Goal: Task Accomplishment & Management: Manage account settings

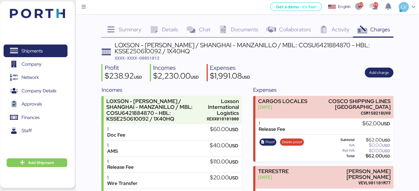
click at [307, 67] on div "Profit $238.92 USD Incomes $2,230.00 USD Expenses $1,991.08 USD Add charge" at bounding box center [246, 72] width 291 height 17
click at [57, 12] on img at bounding box center [37, 13] width 55 height 9
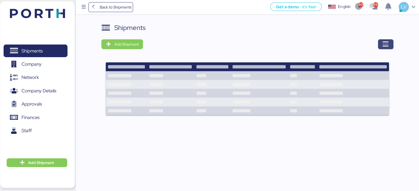
click at [387, 43] on icon "button" at bounding box center [385, 44] width 7 height 7
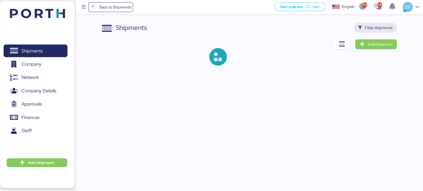
click at [386, 26] on span "Filter shipments" at bounding box center [379, 27] width 28 height 7
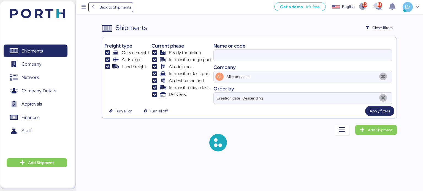
click at [273, 61] on div "Name or code Company AL All companies Order by Creation date, Descending" at bounding box center [302, 72] width 179 height 64
click at [271, 55] on input at bounding box center [303, 55] width 178 height 11
click at [271, 51] on input at bounding box center [303, 55] width 178 height 11
type input "N"
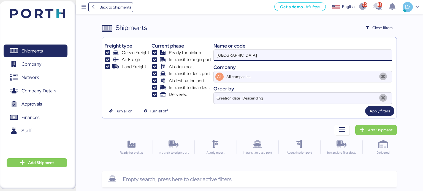
type input "[GEOGRAPHIC_DATA]"
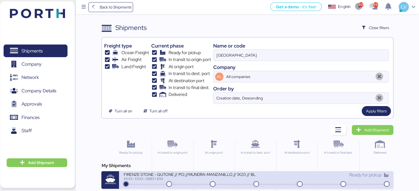
click at [138, 180] on div "XXXX-XXXX-O0051096" at bounding box center [189, 179] width 132 height 4
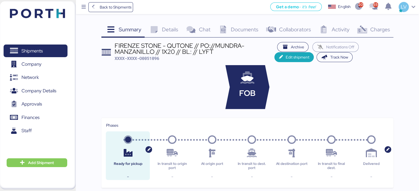
click at [379, 32] on span "Charges" at bounding box center [380, 29] width 20 height 7
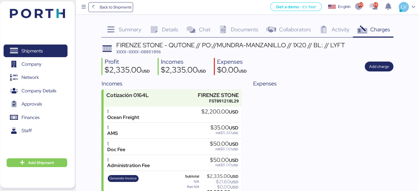
click at [125, 14] on div "Back to Shipments Get a demo - it’s free! Get a demo English Inglés English 206…" at bounding box center [247, 7] width 343 height 14
click at [125, 8] on span "Back to Shipments" at bounding box center [115, 7] width 32 height 7
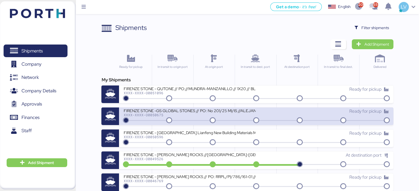
click at [191, 114] on div "XXXX-XXXX-O0050675" at bounding box center [189, 115] width 132 height 4
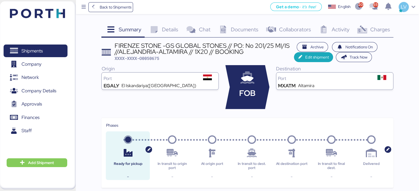
click at [354, 35] on div "Charges 0" at bounding box center [373, 30] width 40 height 15
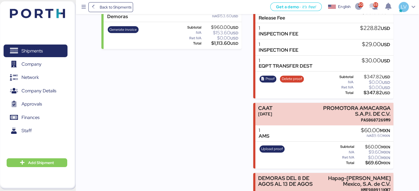
scroll to position [330, 0]
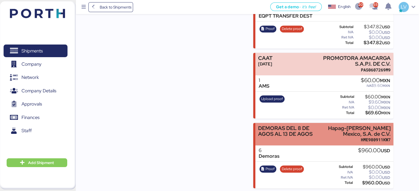
click at [302, 140] on div "DEMORAS DEL 8 DE AGOS AL 13 DE AGOS" at bounding box center [290, 133] width 64 height 17
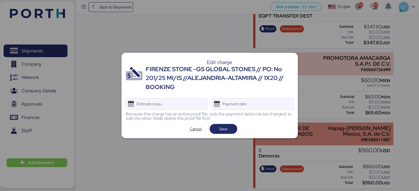
scroll to position [0, 0]
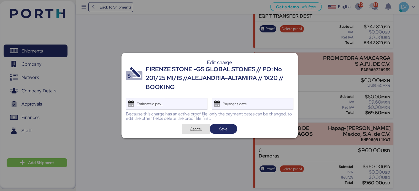
click at [197, 128] on span "Cancel" at bounding box center [196, 129] width 12 height 7
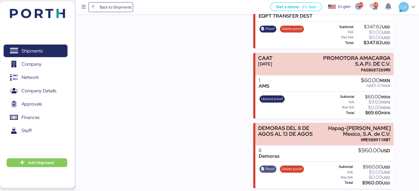
click at [264, 168] on icon "button" at bounding box center [263, 170] width 4 height 4
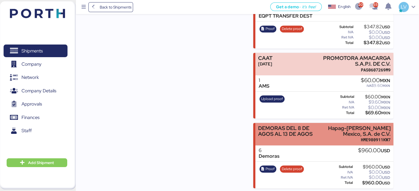
click at [309, 135] on div "DEMORAS DEL 8 DE AGOS AL 13 DE AGOS" at bounding box center [290, 131] width 64 height 12
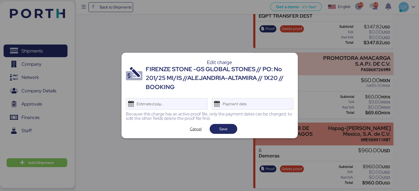
scroll to position [0, 0]
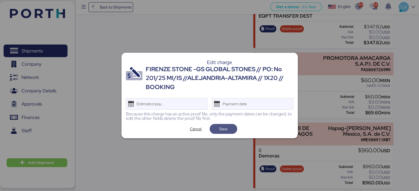
click at [226, 132] on span "Save" at bounding box center [223, 129] width 8 height 7
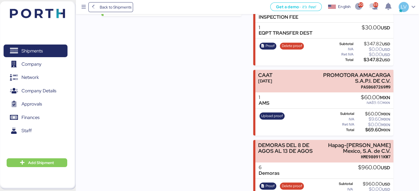
scroll to position [330, 0]
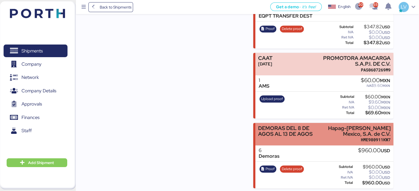
click at [281, 136] on div "DEMORAS DEL 8 DE AGOS AL 13 DE AGOS" at bounding box center [290, 131] width 64 height 12
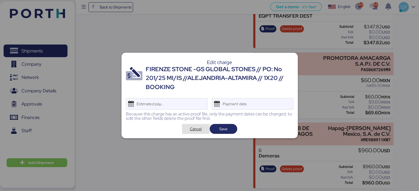
click at [197, 129] on span "Cancel" at bounding box center [196, 129] width 12 height 7
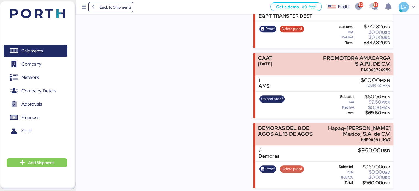
click at [291, 168] on span "Delete proof" at bounding box center [292, 169] width 20 height 6
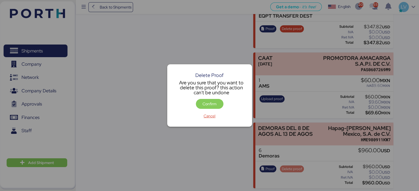
scroll to position [0, 0]
click at [209, 104] on span "Confirm" at bounding box center [209, 104] width 14 height 7
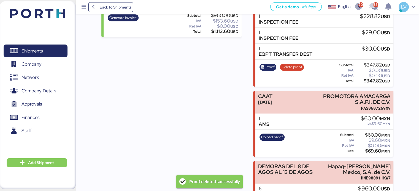
scroll to position [330, 0]
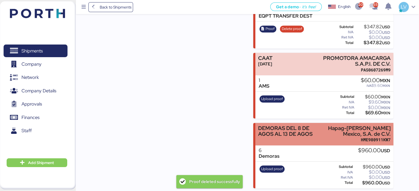
click at [284, 128] on div "DEMORAS DEL 8 DE AGOS AL 13 DE AGOS" at bounding box center [290, 131] width 64 height 12
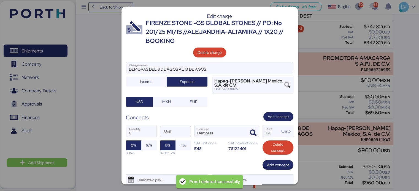
click at [182, 69] on input "DEMORAS DEL 8 DE AGOS AL 13 DE AGOS" at bounding box center [209, 67] width 167 height 11
click at [185, 69] on input "DEMORAS DEL 8 DE AGOS AL 13 DE AGOS" at bounding box center [209, 67] width 167 height 11
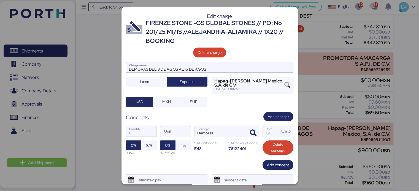
type input "DEMORAS DEL 8 DE AGOS AL 15 DE AGOS"
click at [138, 128] on input "6" at bounding box center [141, 131] width 30 height 11
type input "8"
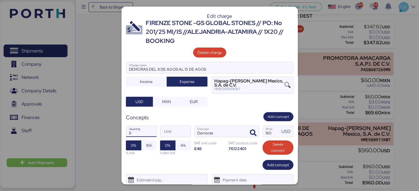
click at [140, 160] on div "Add concept" at bounding box center [209, 165] width 167 height 10
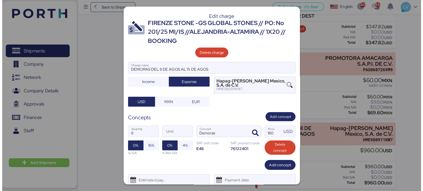
scroll to position [19, 0]
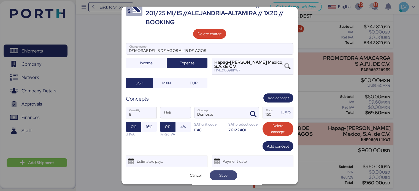
click at [226, 174] on span "Save" at bounding box center [223, 176] width 19 height 8
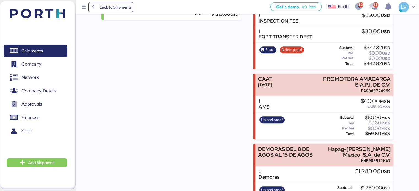
scroll to position [330, 0]
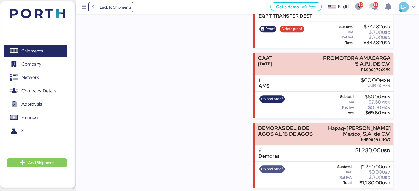
click at [277, 169] on span "Upload proof" at bounding box center [272, 169] width 22 height 6
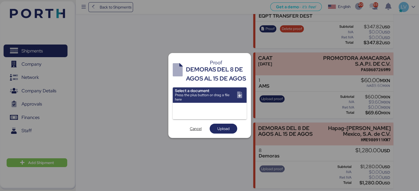
scroll to position [0, 0]
click at [197, 110] on div at bounding box center [210, 111] width 74 height 17
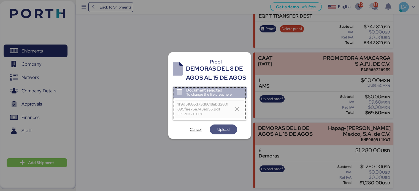
click at [220, 133] on span "Upload" at bounding box center [223, 129] width 12 height 7
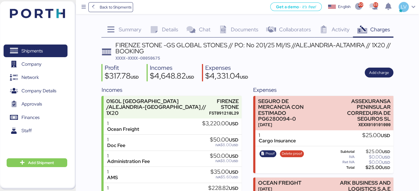
scroll to position [330, 0]
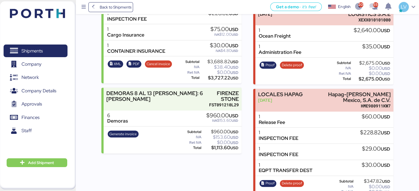
scroll to position [177, 0]
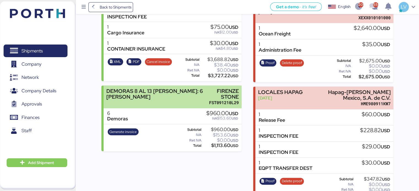
click at [163, 98] on div "DEMORAS 8 AL 13 [PERSON_NAME]: 6 [PERSON_NAME]" at bounding box center [156, 94] width 100 height 12
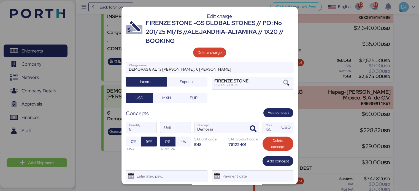
scroll to position [15, 0]
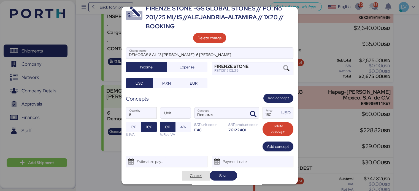
click at [191, 177] on span "Cancel" at bounding box center [196, 176] width 12 height 7
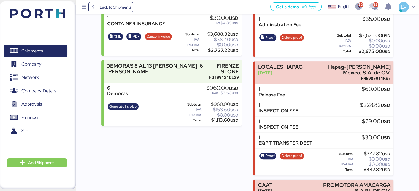
scroll to position [201, 0]
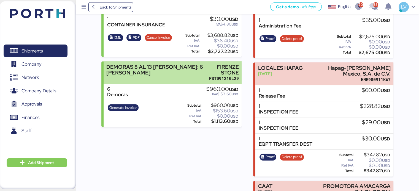
click at [177, 71] on div "DEMORAS 8 AL 13 [PERSON_NAME]: 6 [PERSON_NAME]" at bounding box center [156, 70] width 100 height 12
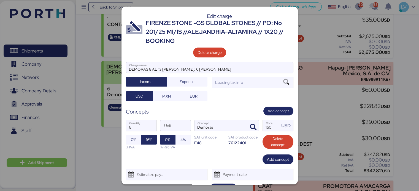
scroll to position [0, 0]
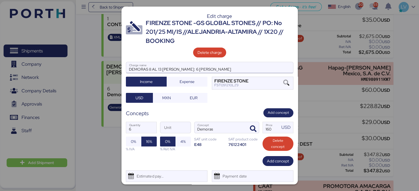
click at [159, 67] on input "DEMORAS 8 AL 13 [PERSON_NAME]: 6 [PERSON_NAME]" at bounding box center [209, 67] width 167 height 11
click at [186, 71] on input "DEMORAS 8 AL 15 [PERSON_NAME]: 6 [PERSON_NAME]" at bounding box center [209, 67] width 167 height 11
type input "DEMORAS 8 AL 15 [PERSON_NAME]: 8DIAS"
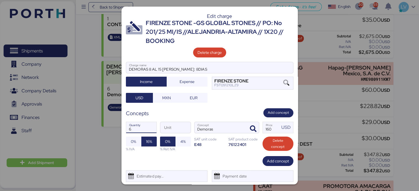
click at [133, 127] on input "6" at bounding box center [141, 127] width 30 height 11
type input "8"
click at [214, 173] on icon at bounding box center [217, 176] width 10 height 7
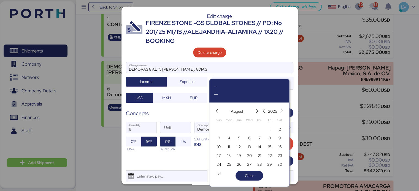
click at [201, 161] on div "Add concept" at bounding box center [209, 161] width 167 height 10
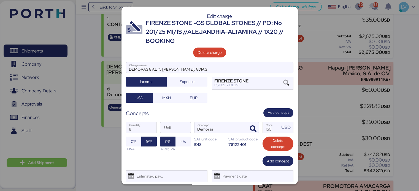
scroll to position [15, 0]
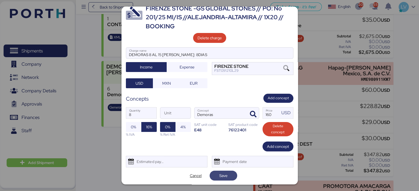
click at [214, 174] on span "Save" at bounding box center [223, 176] width 19 height 8
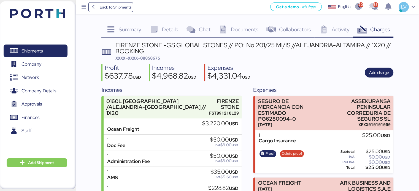
scroll to position [0, 0]
